Goal: Check status

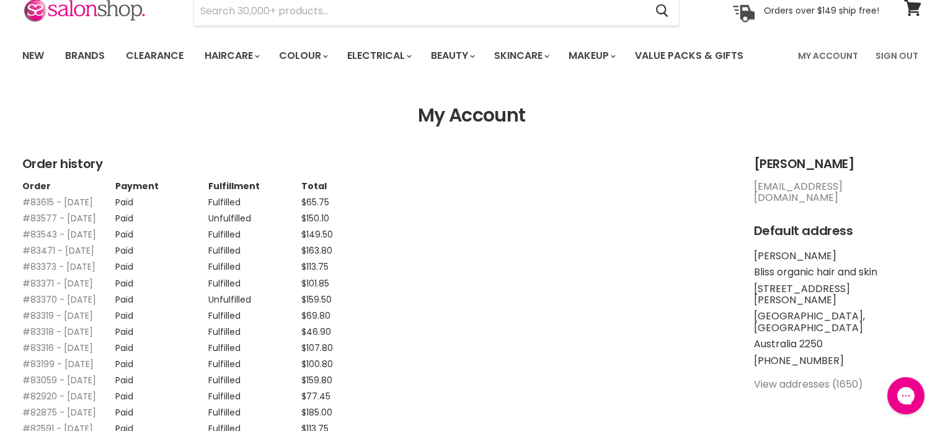
scroll to position [62, 0]
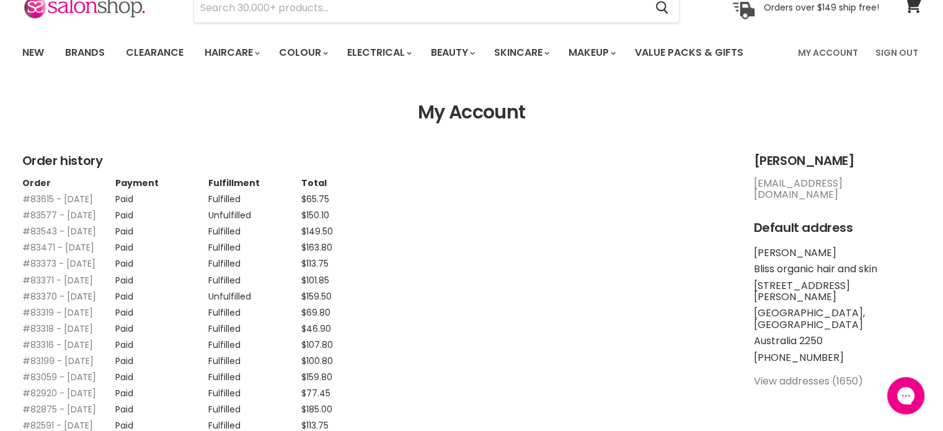
click at [32, 303] on link "#83370 - 20 Aug, 2025" at bounding box center [59, 296] width 74 height 12
